Goal: Transaction & Acquisition: Purchase product/service

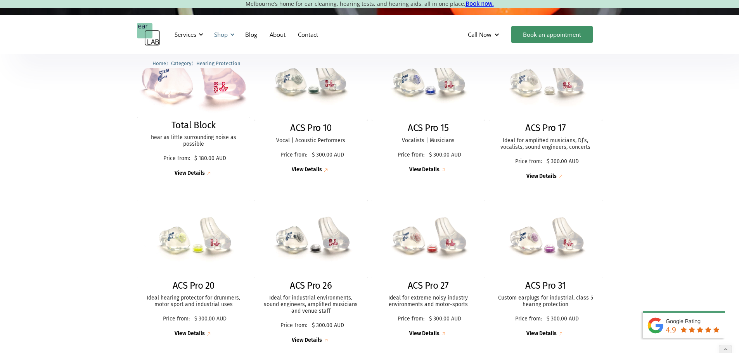
click at [219, 36] on div "Shop" at bounding box center [221, 35] width 14 height 8
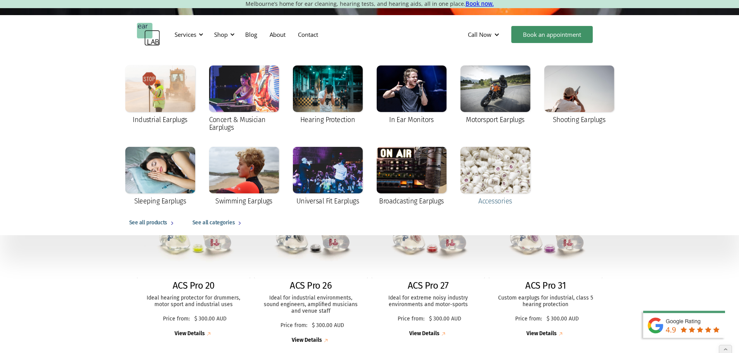
click at [494, 151] on div at bounding box center [495, 170] width 70 height 47
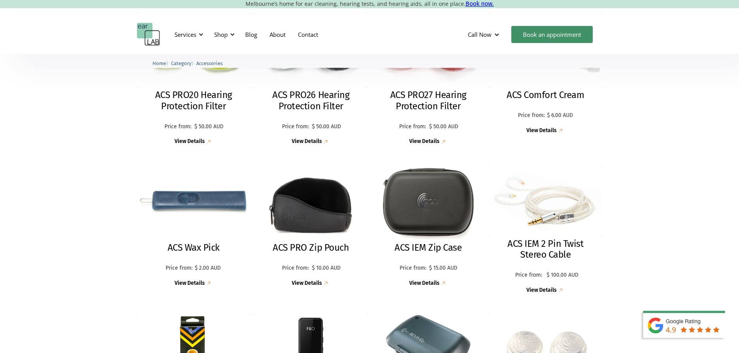
scroll to position [427, 0]
click at [190, 200] on img at bounding box center [193, 203] width 125 height 83
